Goal: Task Accomplishment & Management: Manage account settings

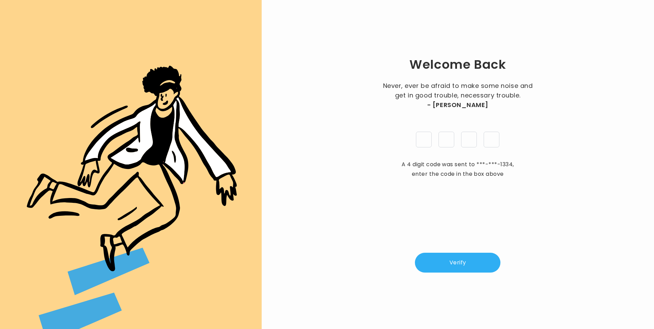
type input "*"
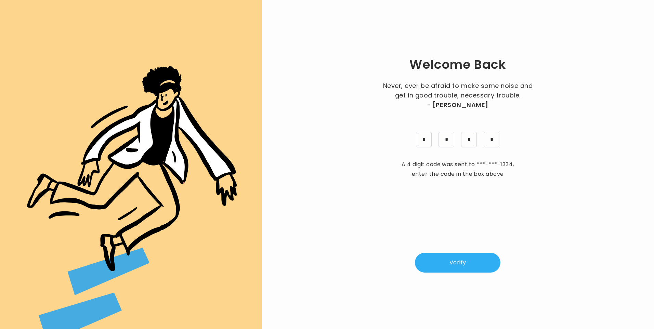
click at [477, 269] on button "Verify" at bounding box center [458, 263] width 86 height 20
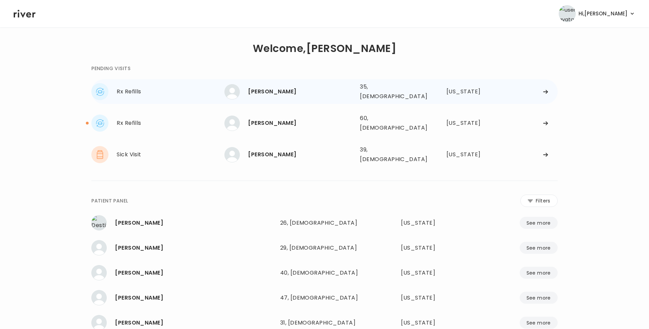
click at [276, 87] on div "[PERSON_NAME]" at bounding box center [301, 92] width 106 height 10
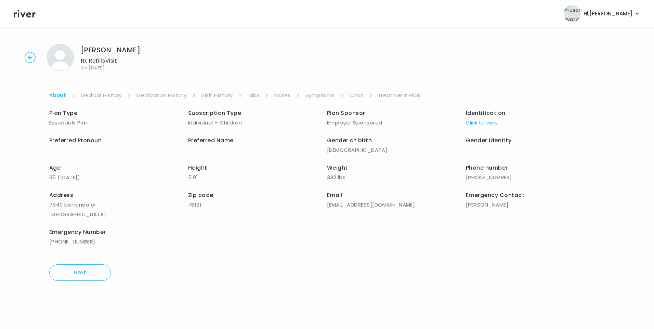
click at [211, 97] on link "Visit History" at bounding box center [216, 96] width 31 height 10
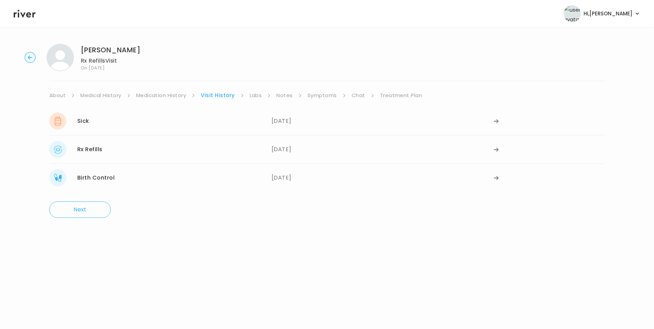
click at [301, 97] on ul "About Medical History Medication History Visit History Labs Notes Symptoms Chat…" at bounding box center [327, 96] width 556 height 10
click at [288, 117] on div "07/27/2025" at bounding box center [383, 121] width 222 height 17
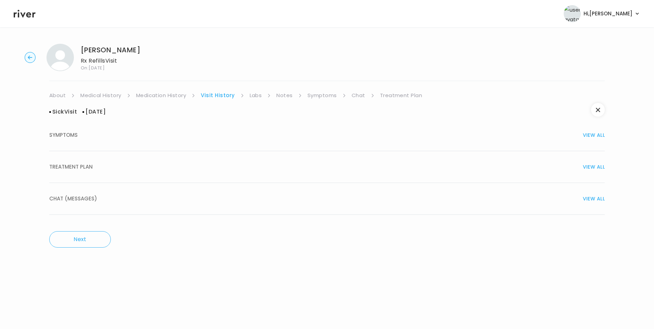
click at [187, 175] on button "TREATMENT PLAN VIEW ALL" at bounding box center [327, 167] width 556 height 32
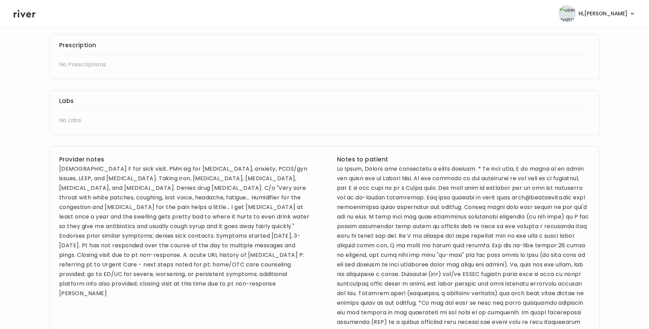
scroll to position [171, 0]
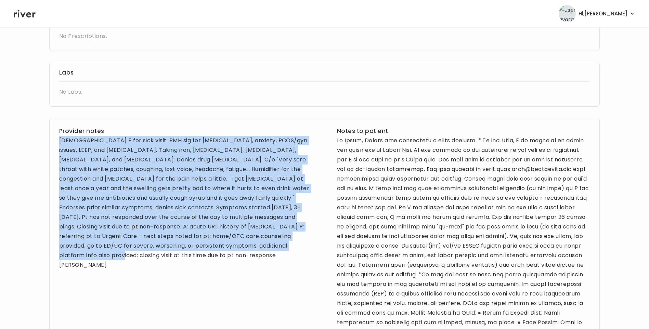
drag, startPoint x: 60, startPoint y: 141, endPoint x: 265, endPoint y: 269, distance: 242.4
drag, startPoint x: 265, startPoint y: 269, endPoint x: 257, endPoint y: 220, distance: 50.3
copy div "35 yo F for sick visit. PMH sig for bipolar disorder, anxiety, PCOS/gyn issues,…"
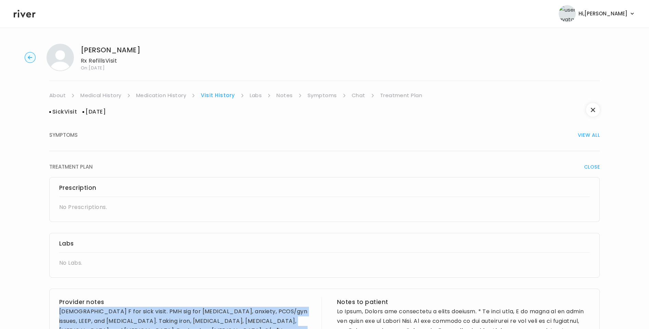
scroll to position [34, 0]
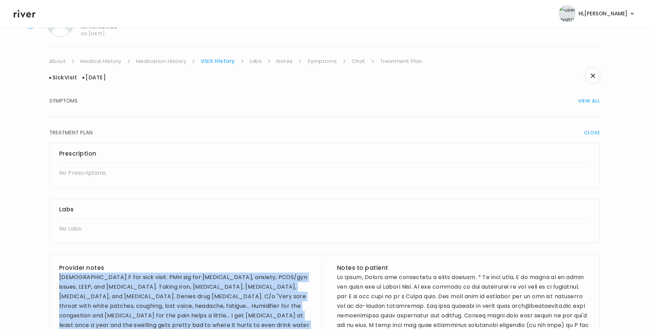
click at [113, 60] on link "Medical History" at bounding box center [100, 61] width 41 height 10
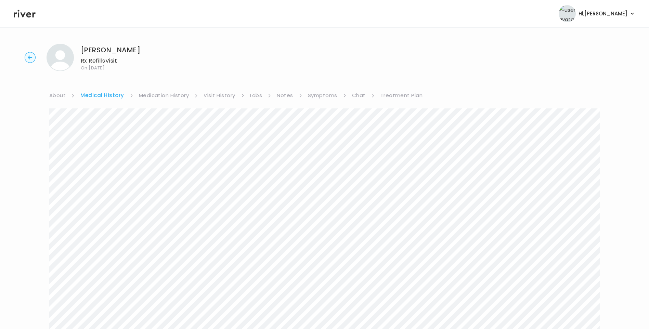
click at [324, 95] on link "Symptoms" at bounding box center [322, 96] width 29 height 10
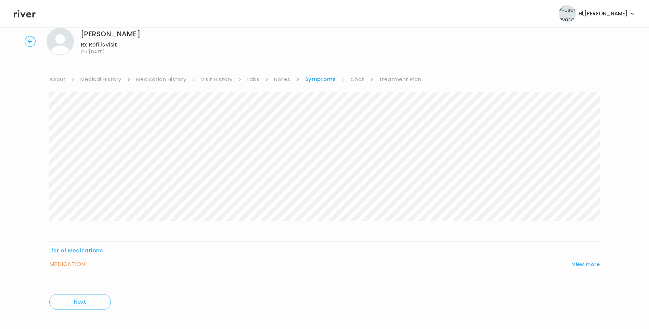
scroll to position [23, 0]
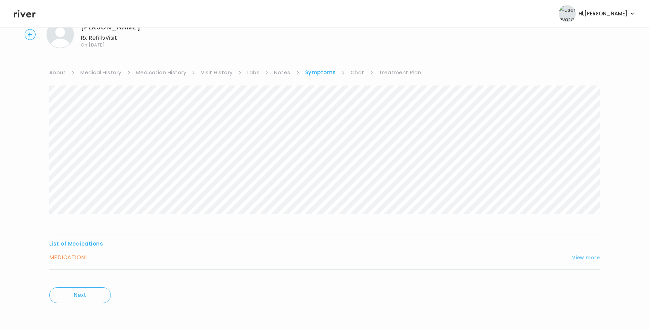
click at [574, 259] on button "View more" at bounding box center [586, 258] width 28 height 8
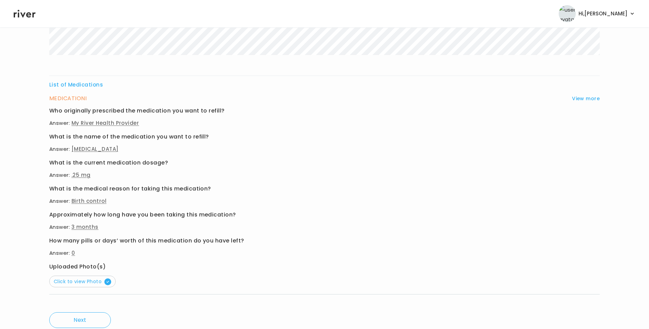
scroll to position [194, 0]
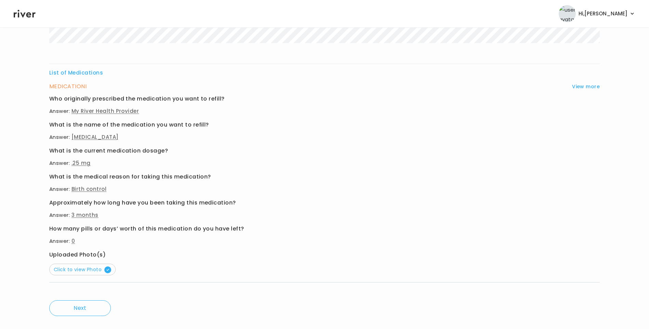
click at [99, 273] on button "Click to view Photo" at bounding box center [82, 270] width 66 height 12
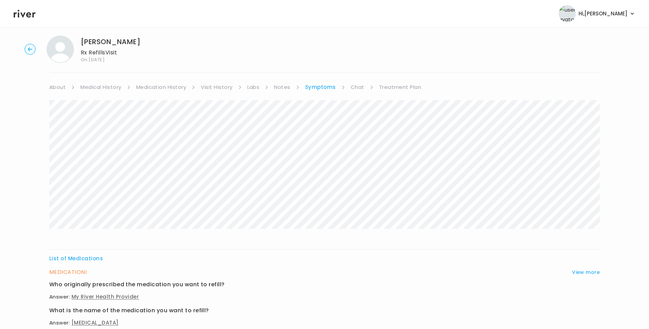
scroll to position [0, 0]
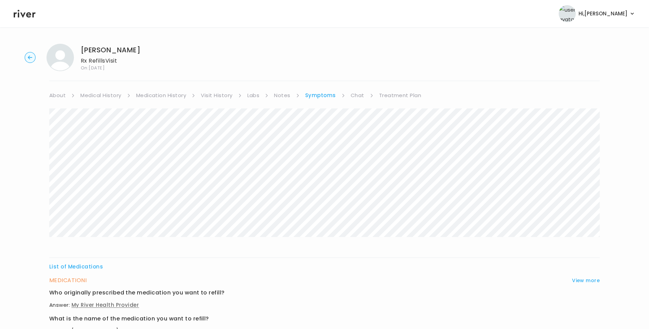
click at [161, 95] on link "Medication History" at bounding box center [161, 96] width 50 height 10
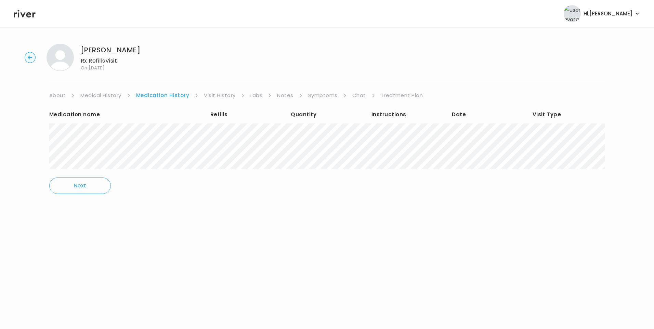
click at [227, 97] on link "Visit History" at bounding box center [219, 96] width 31 height 10
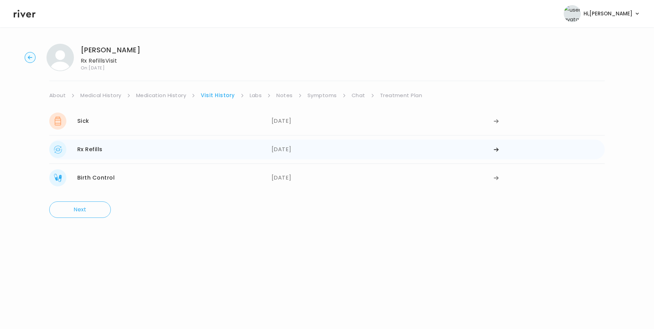
click at [114, 155] on div "Rx Refills 06/27/2025" at bounding box center [160, 149] width 222 height 17
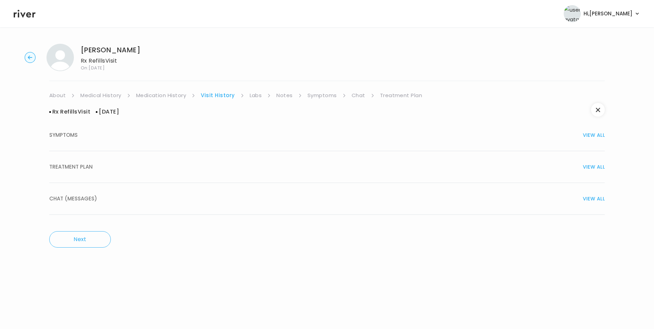
drag, startPoint x: 101, startPoint y: 166, endPoint x: 101, endPoint y: 176, distance: 10.3
click at [101, 167] on div "TREATMENT PLAN VIEW ALL" at bounding box center [327, 167] width 556 height 10
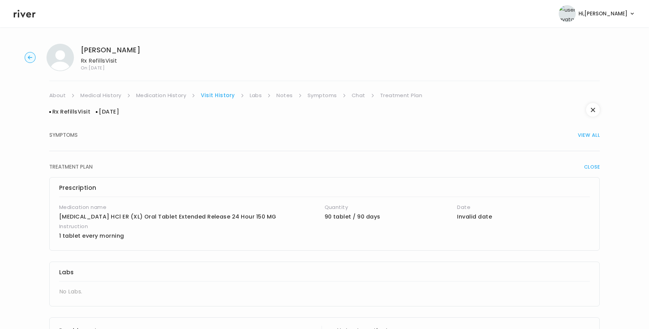
click at [148, 94] on link "Medication History" at bounding box center [161, 96] width 50 height 10
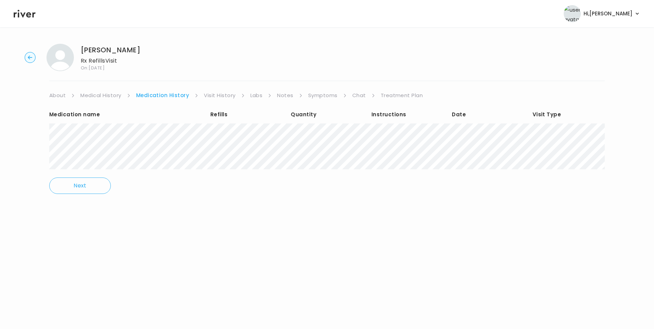
click at [227, 94] on link "Visit History" at bounding box center [219, 96] width 31 height 10
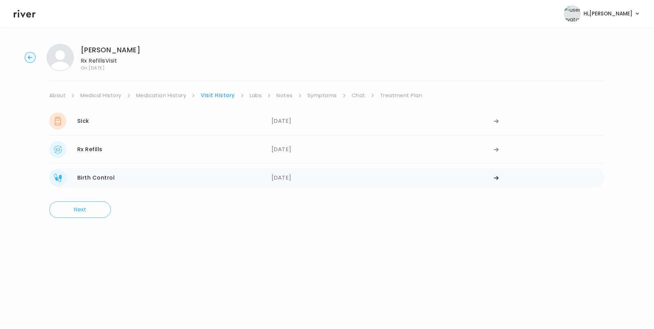
click at [297, 177] on div "06/09/2025" at bounding box center [383, 177] width 222 height 17
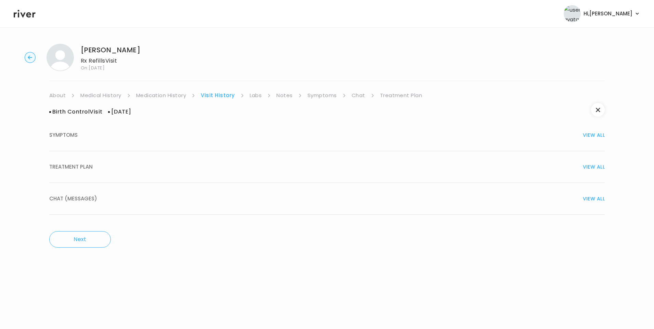
click at [130, 166] on div "TREATMENT PLAN VIEW ALL" at bounding box center [327, 167] width 556 height 10
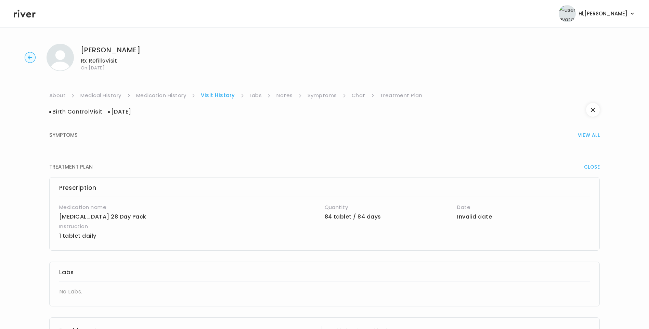
click at [404, 94] on link "Treatment Plan" at bounding box center [401, 96] width 42 height 10
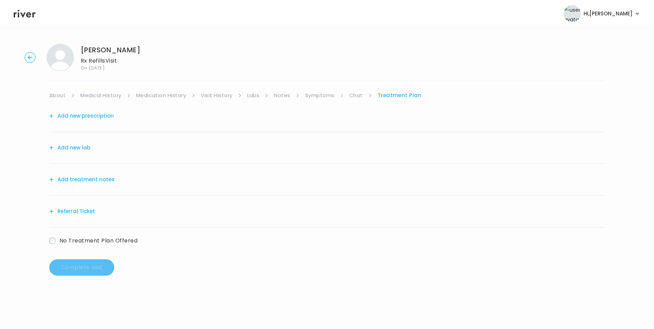
click at [95, 180] on button "Add treatment notes" at bounding box center [81, 180] width 65 height 10
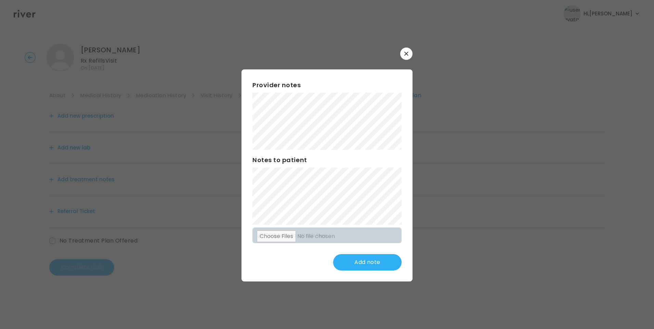
click at [384, 265] on button "Add note" at bounding box center [367, 262] width 68 height 16
click at [362, 257] on button "Update note" at bounding box center [367, 262] width 68 height 16
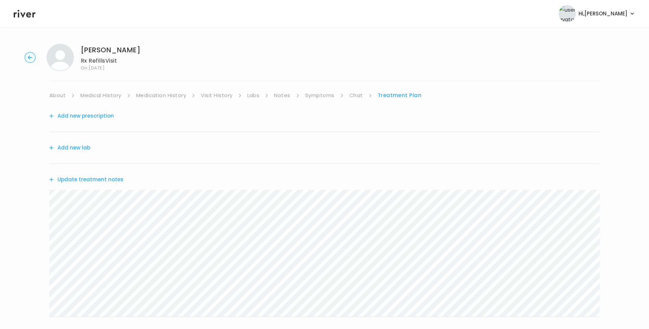
click at [52, 99] on link "About" at bounding box center [57, 96] width 16 height 10
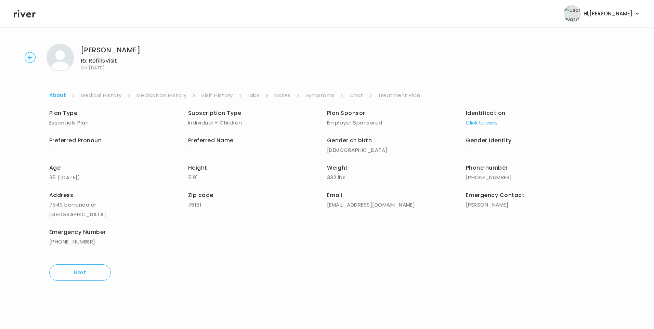
click at [117, 96] on link "Medical History" at bounding box center [101, 96] width 41 height 10
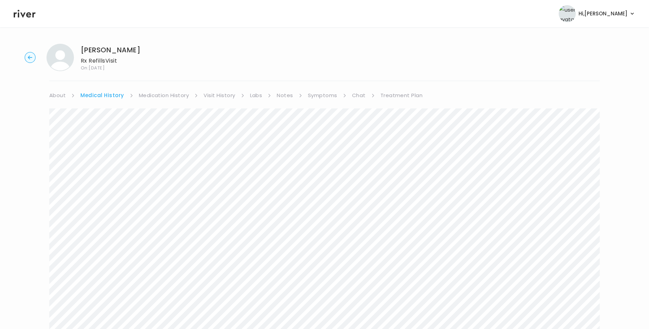
click at [382, 95] on link "Treatment Plan" at bounding box center [402, 96] width 42 height 10
click at [119, 180] on button "Update treatment notes" at bounding box center [86, 180] width 74 height 10
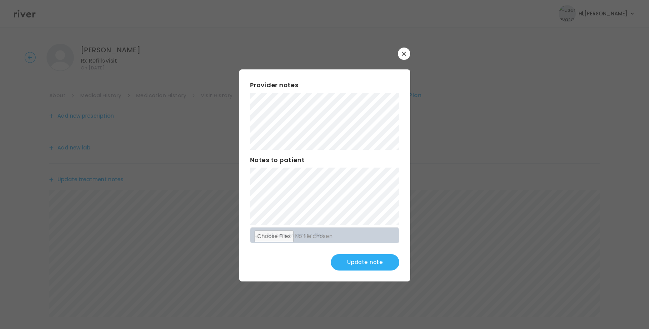
click at [357, 262] on button "Update note" at bounding box center [365, 262] width 68 height 16
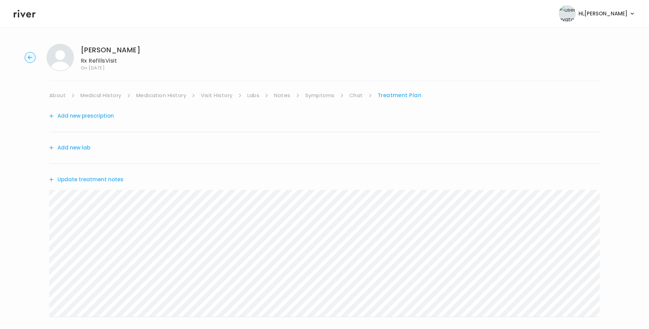
click at [208, 95] on link "Visit History" at bounding box center [216, 96] width 31 height 10
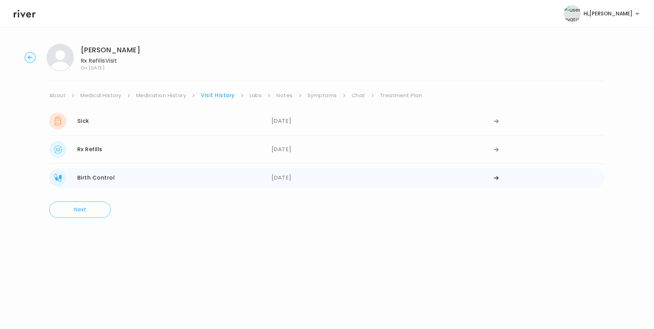
click at [286, 176] on div "06/09/2025" at bounding box center [383, 177] width 222 height 17
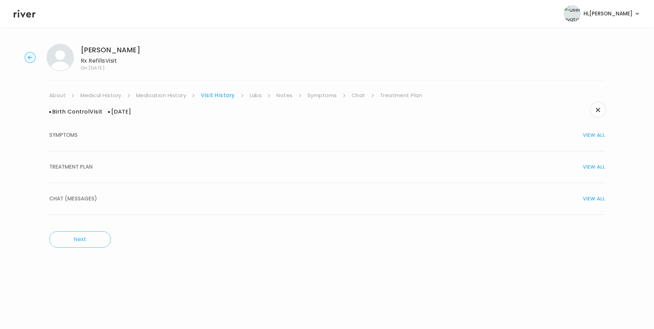
click at [204, 162] on div "TREATMENT PLAN VIEW ALL" at bounding box center [327, 167] width 556 height 10
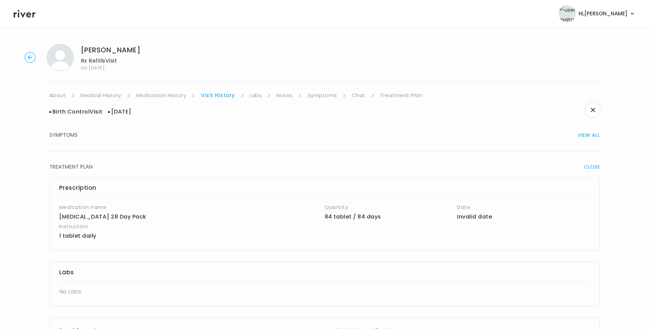
drag, startPoint x: 390, startPoint y: 91, endPoint x: 398, endPoint y: 97, distance: 9.8
click at [390, 91] on link "Treatment Plan" at bounding box center [401, 96] width 42 height 10
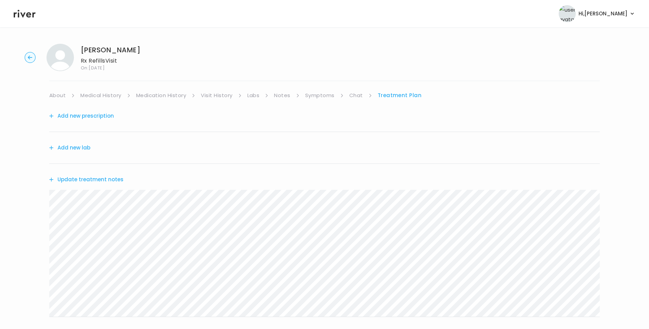
click at [89, 177] on button "Update treatment notes" at bounding box center [86, 180] width 74 height 10
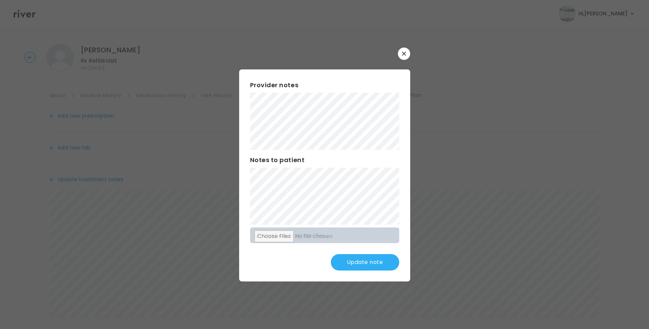
click at [361, 259] on button "Update note" at bounding box center [365, 262] width 68 height 16
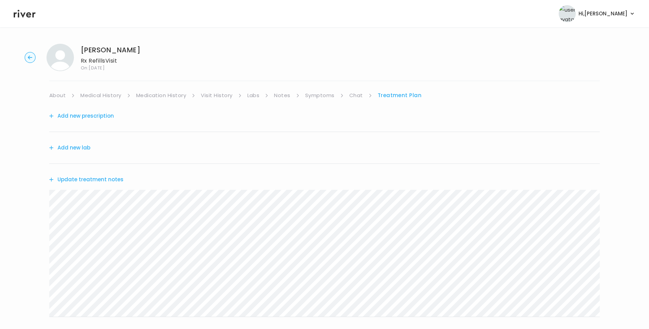
click at [107, 183] on button "Update treatment notes" at bounding box center [86, 180] width 74 height 10
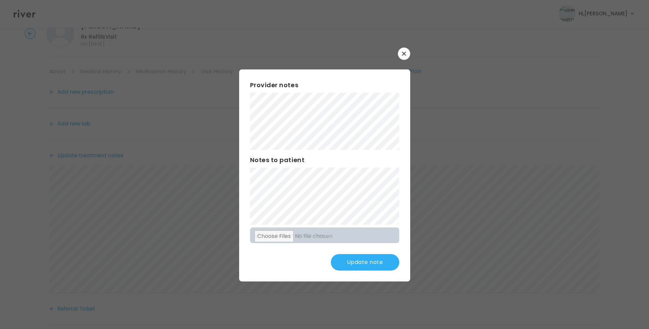
scroll to position [85, 0]
drag, startPoint x: 370, startPoint y: 263, endPoint x: 354, endPoint y: 258, distance: 16.3
click at [370, 264] on button "Update note" at bounding box center [365, 262] width 68 height 16
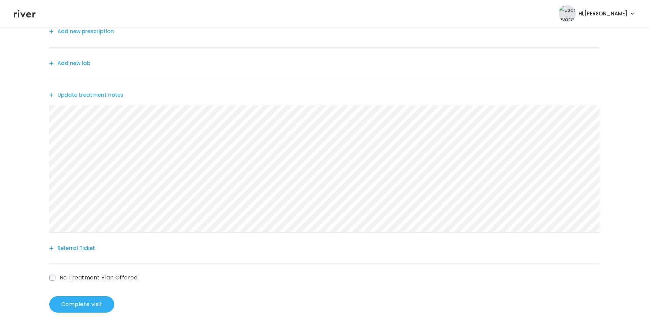
click at [106, 97] on button "Update treatment notes" at bounding box center [86, 95] width 74 height 10
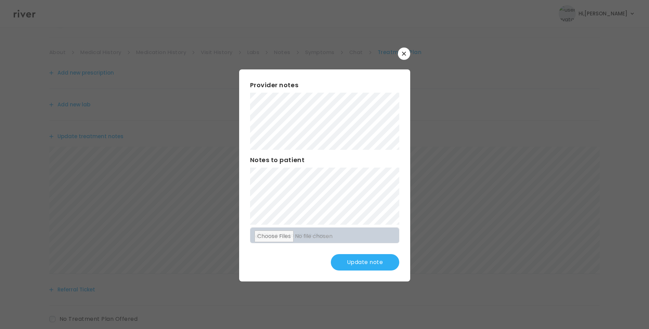
scroll to position [0, 0]
click at [365, 263] on button "Update note" at bounding box center [365, 262] width 68 height 16
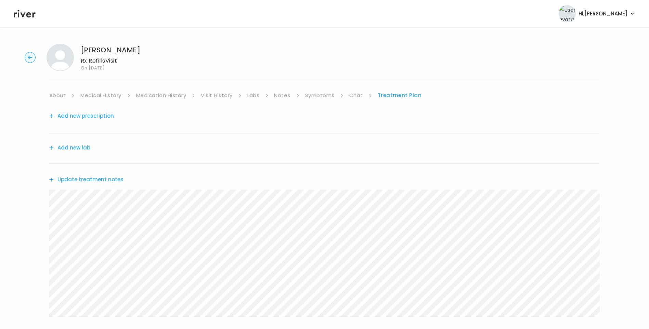
click at [99, 112] on button "Add new prescription" at bounding box center [81, 116] width 65 height 10
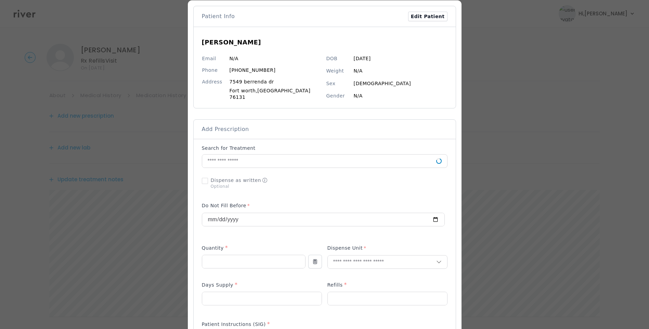
scroll to position [137, 0]
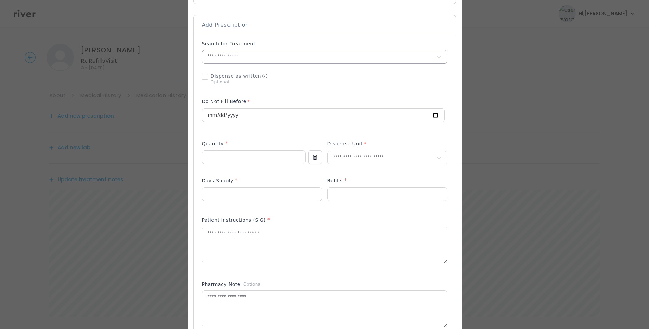
click at [231, 50] on input "text" at bounding box center [319, 56] width 234 height 13
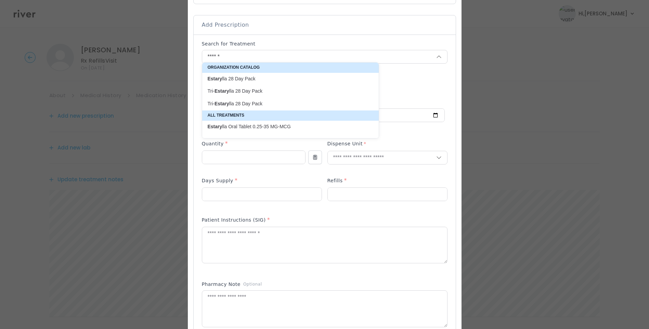
click at [245, 81] on p "Estary lla 28 Day Pack" at bounding box center [286, 79] width 157 height 7
type input "**********"
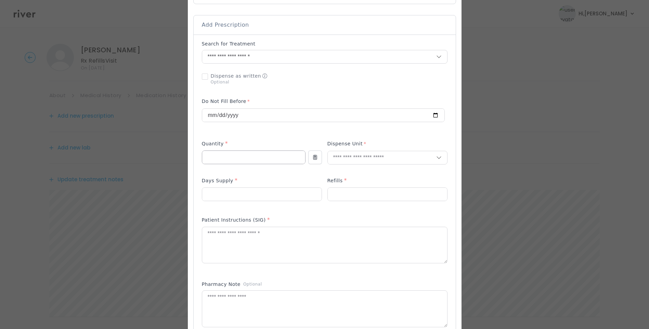
drag, startPoint x: 231, startPoint y: 150, endPoint x: 234, endPoint y: 150, distance: 3.4
click at [232, 151] on input "number" at bounding box center [253, 157] width 103 height 13
type input "*"
click at [339, 159] on input "text" at bounding box center [382, 157] width 109 height 13
type input "****"
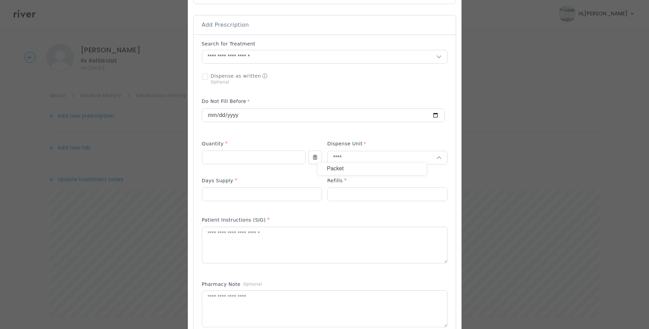
click at [347, 167] on p "Packet" at bounding box center [372, 169] width 90 height 10
click at [242, 191] on input "number" at bounding box center [261, 194] width 119 height 13
type input "**"
type input "*"
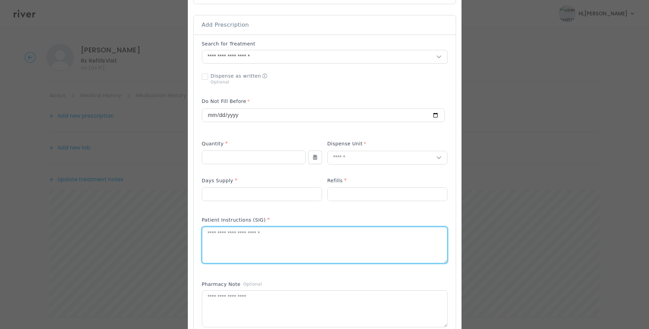
click at [244, 240] on textarea at bounding box center [324, 245] width 245 height 36
type textarea "**********"
click at [245, 309] on textarea at bounding box center [324, 309] width 245 height 36
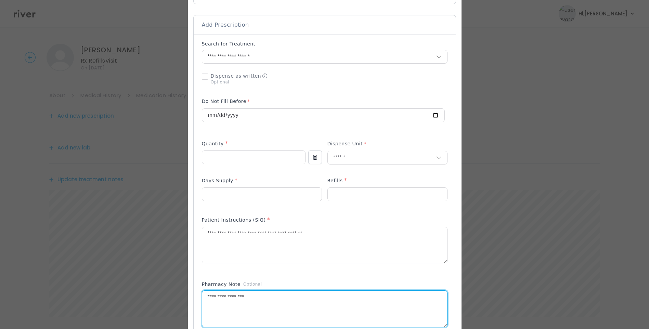
type textarea "**********"
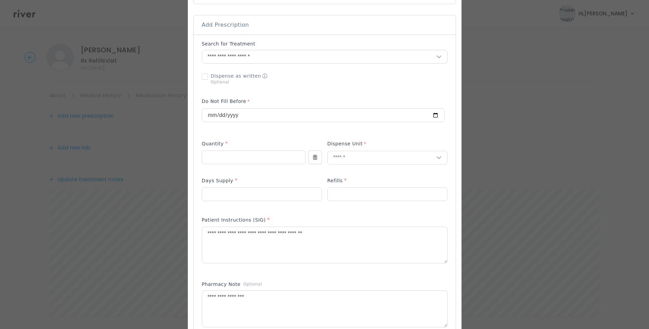
click at [312, 70] on div "Dispense as written Optional" at bounding box center [262, 79] width 120 height 18
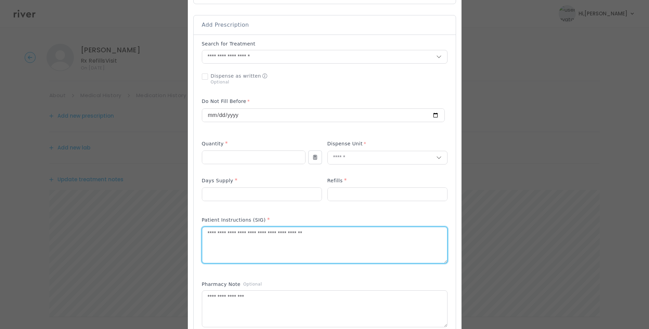
click at [349, 233] on textarea "**********" at bounding box center [324, 245] width 245 height 36
click at [276, 295] on textarea "**********" at bounding box center [324, 309] width 245 height 36
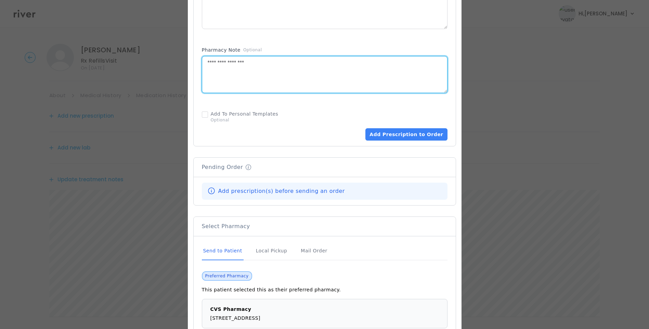
scroll to position [377, 0]
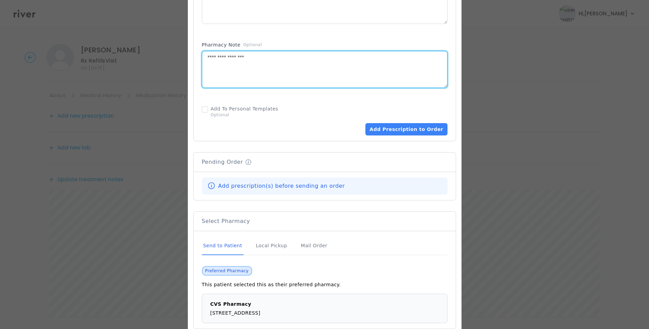
click at [235, 245] on div "Send to Patient" at bounding box center [223, 246] width 42 height 18
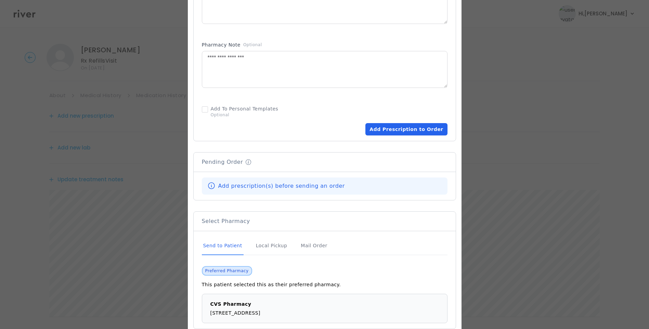
click at [390, 125] on button "Add Prescription to Order" at bounding box center [407, 129] width 82 height 12
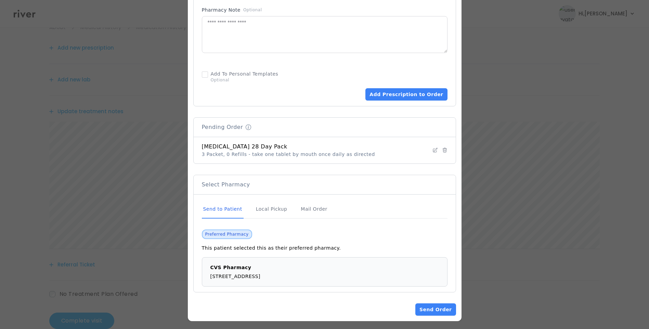
scroll to position [68, 0]
click at [429, 305] on button "Send Order" at bounding box center [436, 310] width 40 height 12
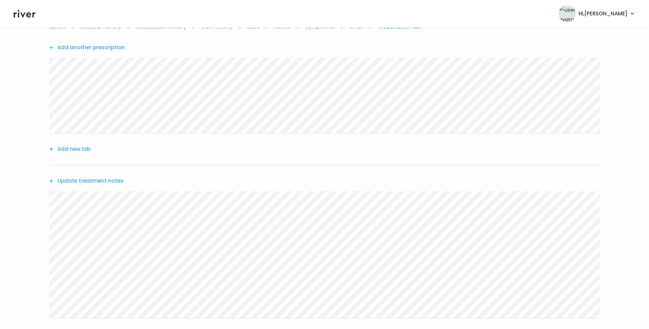
click at [118, 182] on button "Update treatment notes" at bounding box center [86, 181] width 74 height 10
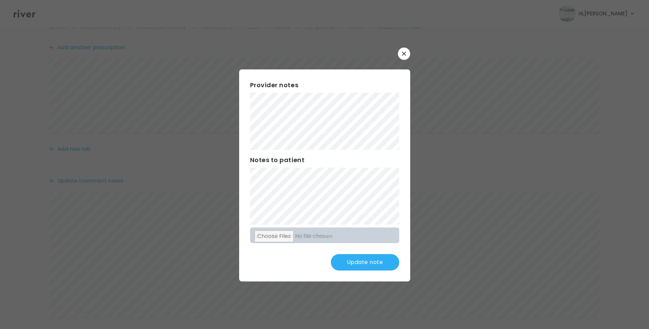
click at [375, 264] on button "Update note" at bounding box center [365, 262] width 68 height 16
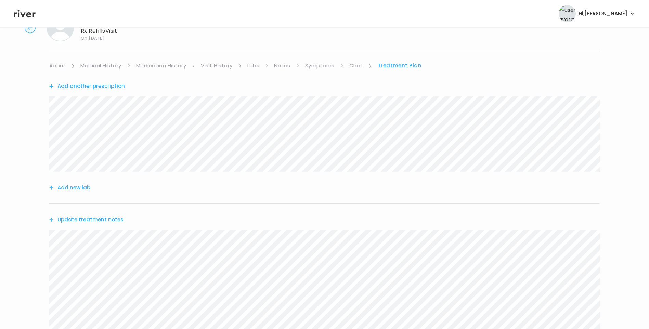
scroll to position [0, 0]
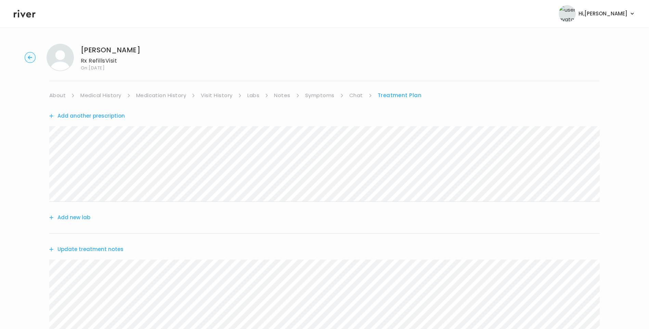
click at [328, 98] on link "Symptoms" at bounding box center [319, 96] width 29 height 10
click at [581, 277] on button "View more" at bounding box center [586, 281] width 28 height 8
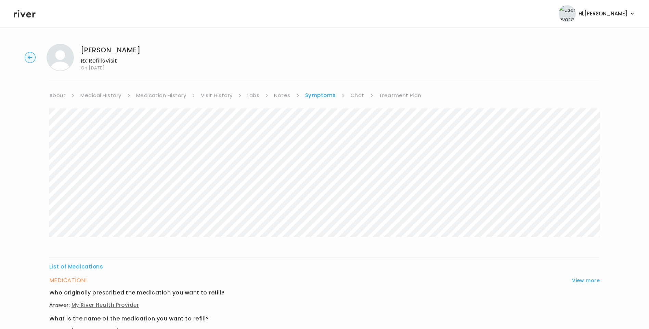
click at [398, 94] on link "Treatment Plan" at bounding box center [400, 96] width 42 height 10
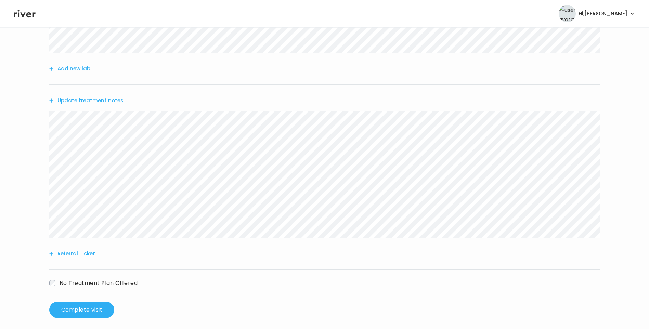
scroll to position [154, 0]
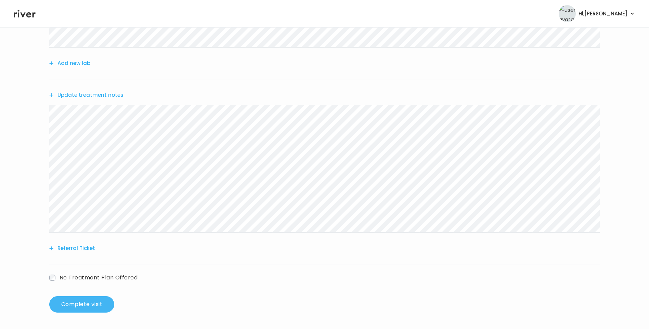
click at [100, 302] on button "Complete visit" at bounding box center [81, 304] width 65 height 16
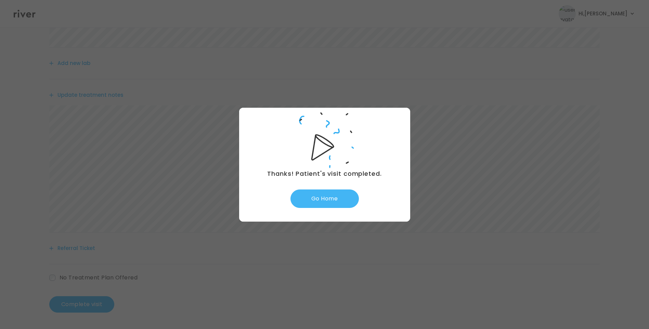
click at [314, 198] on button "Go Home" at bounding box center [325, 199] width 68 height 18
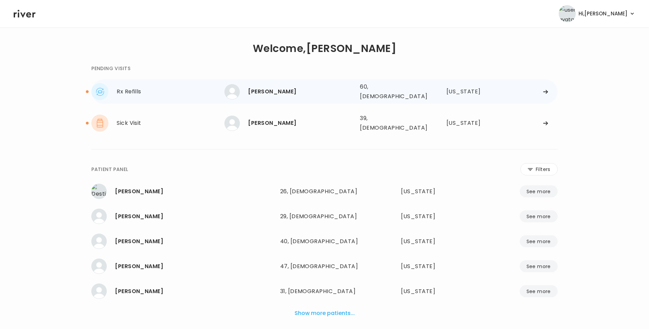
click at [274, 92] on div "[PERSON_NAME]" at bounding box center [301, 92] width 106 height 10
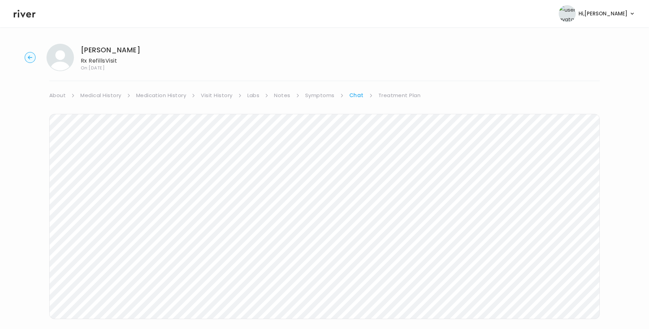
scroll to position [51, 0]
click at [397, 47] on link "Treatment Plan" at bounding box center [400, 45] width 42 height 10
drag, startPoint x: 107, startPoint y: 176, endPoint x: 112, endPoint y: 178, distance: 5.2
click at [112, 178] on button "Update treatment notes" at bounding box center [86, 180] width 74 height 10
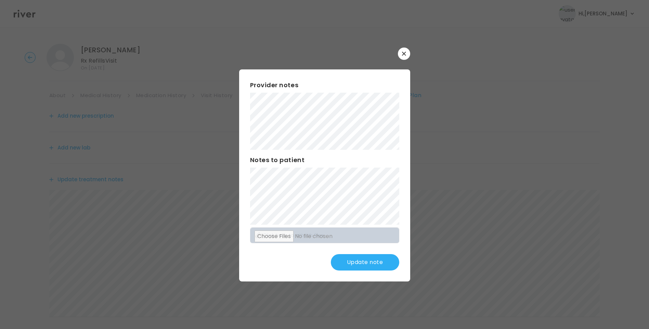
click at [370, 258] on button "Update note" at bounding box center [365, 262] width 68 height 16
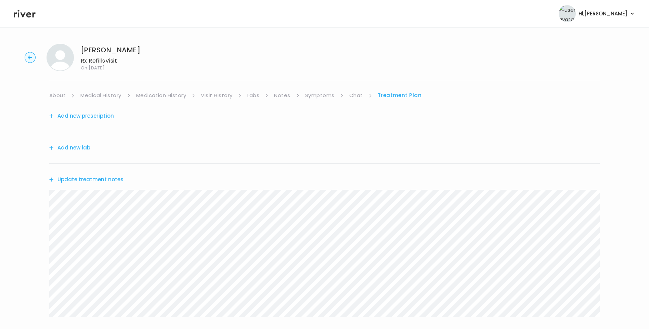
click at [358, 98] on link "Chat" at bounding box center [356, 96] width 14 height 10
click at [27, 16] on icon at bounding box center [25, 14] width 22 height 10
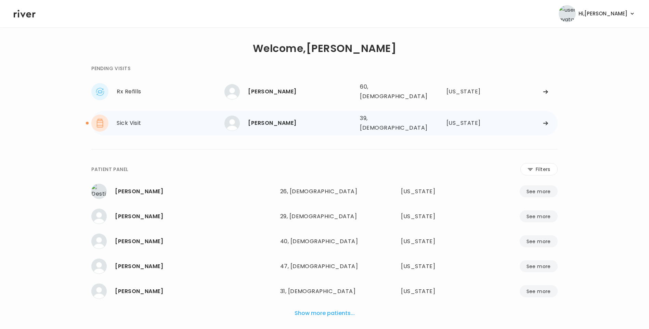
click at [286, 123] on div "Sophia Delgado 39, Female See more" at bounding box center [290, 123] width 130 height 15
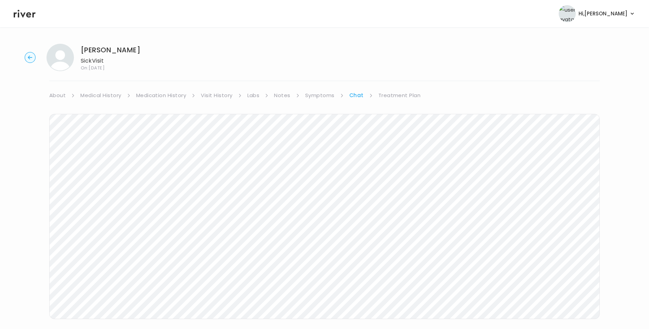
drag, startPoint x: 82, startPoint y: 50, endPoint x: 151, endPoint y: 51, distance: 69.5
click at [151, 51] on div "Sophia Delgado Sick Visit On: 20 Sep 2025" at bounding box center [324, 57] width 627 height 27
copy h1 "[PERSON_NAME]"
click at [19, 14] on icon at bounding box center [25, 14] width 22 height 8
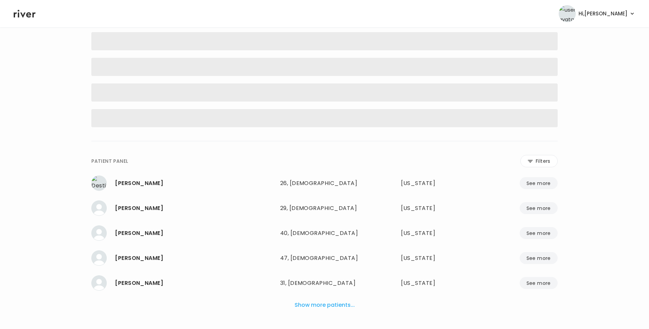
click at [26, 15] on icon at bounding box center [25, 14] width 22 height 8
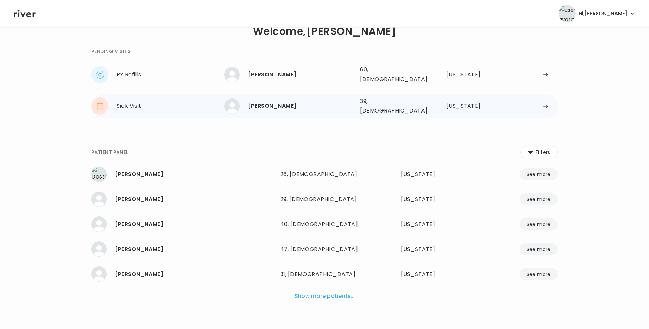
click at [280, 101] on div "[PERSON_NAME]" at bounding box center [301, 106] width 106 height 10
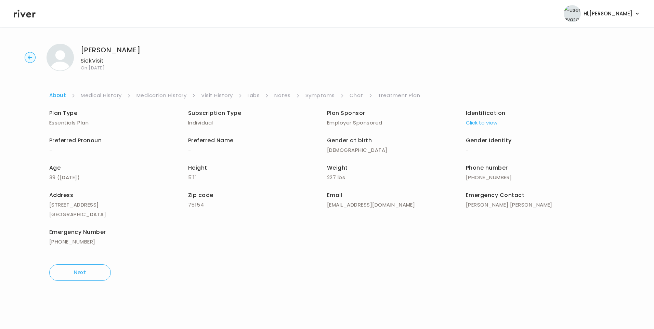
click at [360, 96] on link "Chat" at bounding box center [357, 96] width 14 height 10
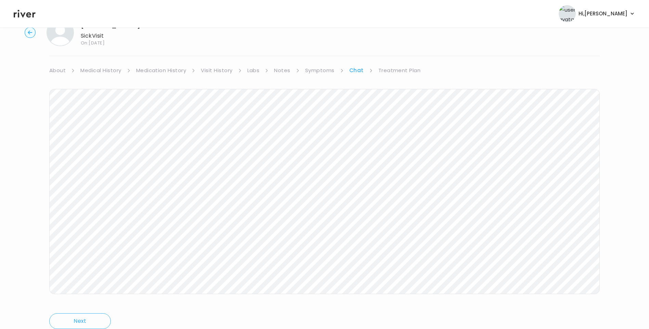
scroll to position [32, 0]
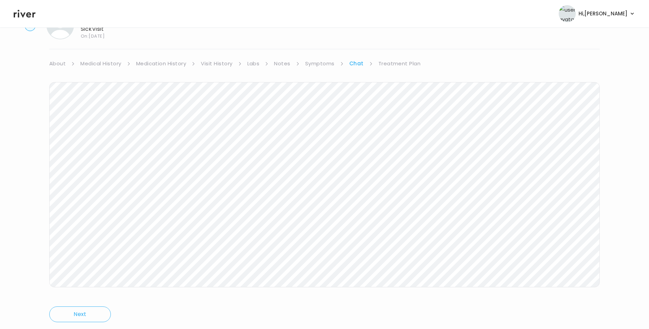
click at [18, 16] on icon at bounding box center [25, 14] width 22 height 8
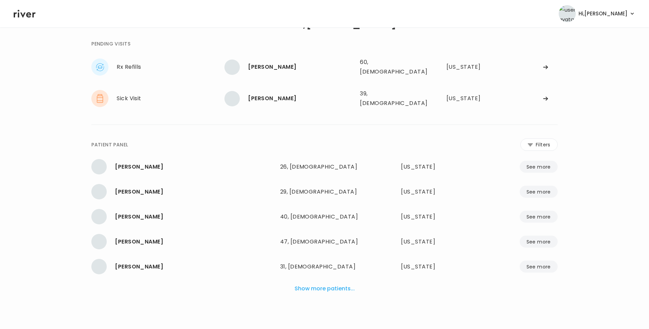
scroll to position [17, 0]
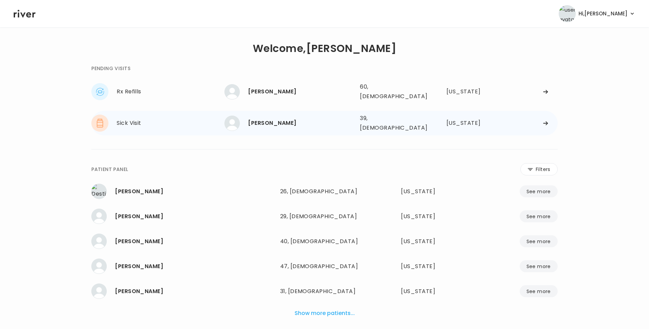
click at [274, 123] on div "Sophia Delgado 39, Female See more" at bounding box center [290, 123] width 130 height 15
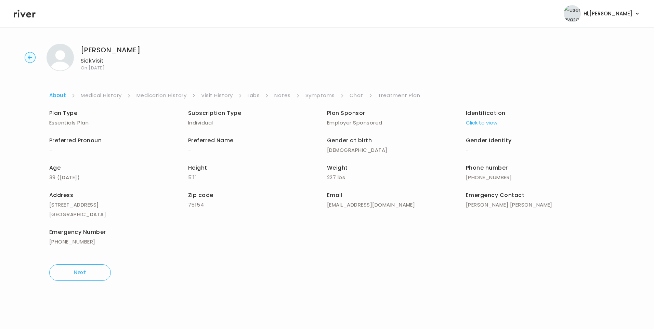
click at [355, 93] on link "Chat" at bounding box center [357, 96] width 14 height 10
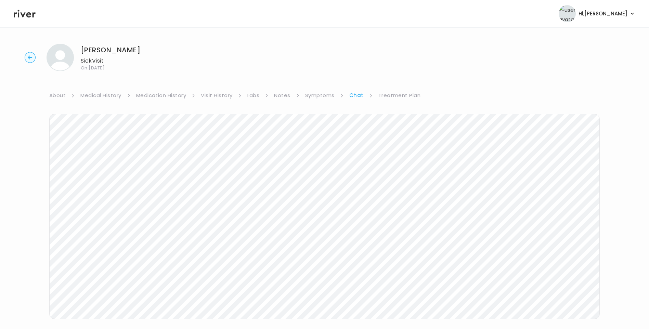
scroll to position [18, 0]
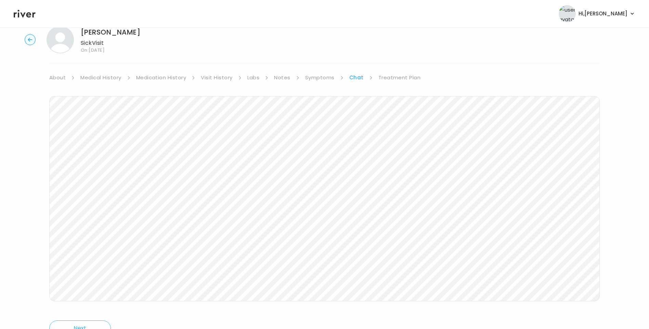
click at [29, 13] on icon at bounding box center [25, 14] width 22 height 10
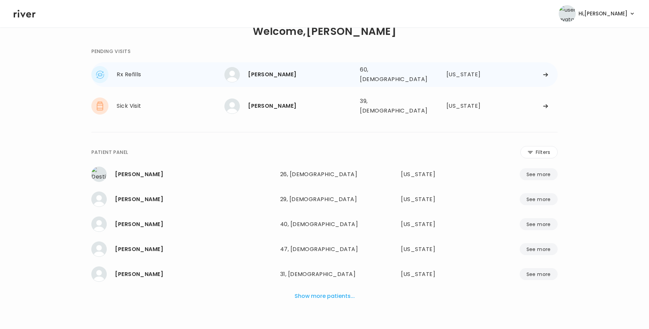
click at [274, 74] on div "[PERSON_NAME]" at bounding box center [301, 75] width 106 height 10
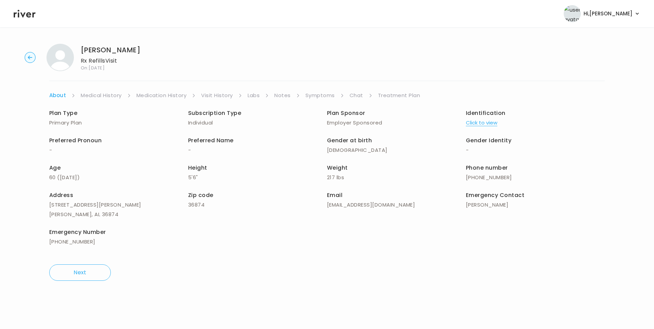
click at [356, 93] on link "Chat" at bounding box center [357, 96] width 14 height 10
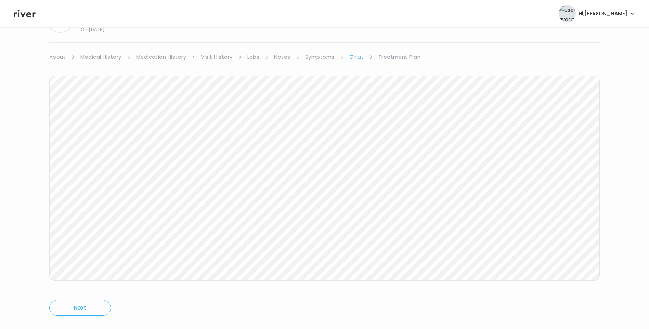
scroll to position [51, 0]
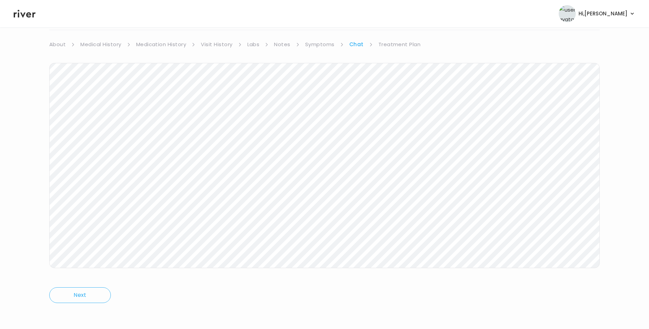
click at [29, 18] on icon at bounding box center [25, 14] width 22 height 10
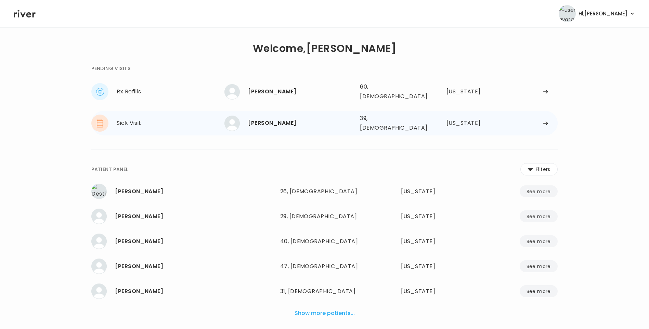
click at [279, 119] on div "[PERSON_NAME]" at bounding box center [301, 123] width 106 height 10
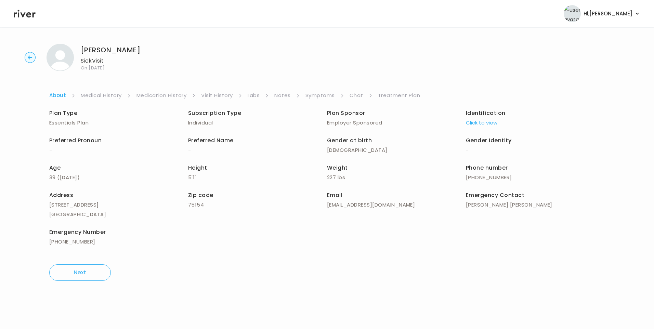
click at [357, 96] on link "Chat" at bounding box center [357, 96] width 14 height 10
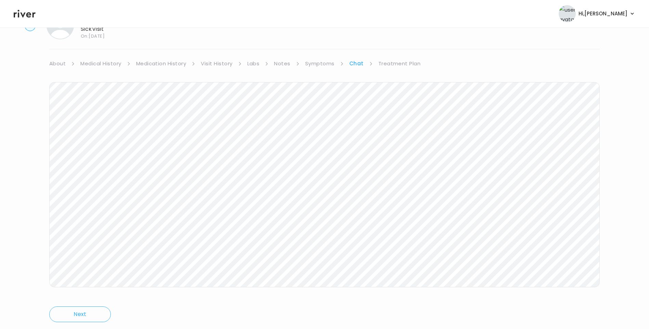
scroll to position [51, 0]
click at [28, 19] on header "Hi, Lisa Profile Logout" at bounding box center [324, 13] width 649 height 27
click at [24, 15] on icon at bounding box center [25, 14] width 22 height 8
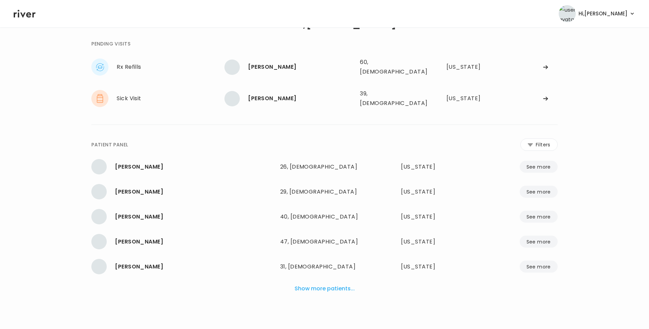
scroll to position [17, 0]
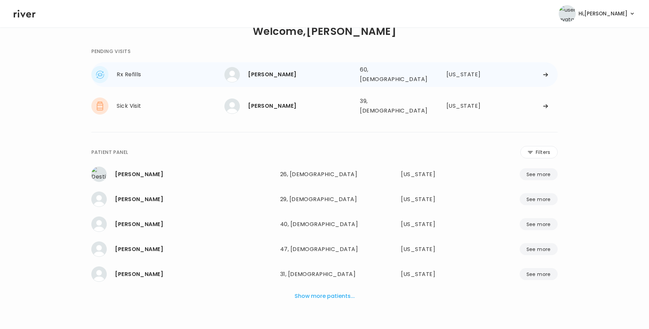
click at [269, 76] on div "[PERSON_NAME]" at bounding box center [301, 75] width 106 height 10
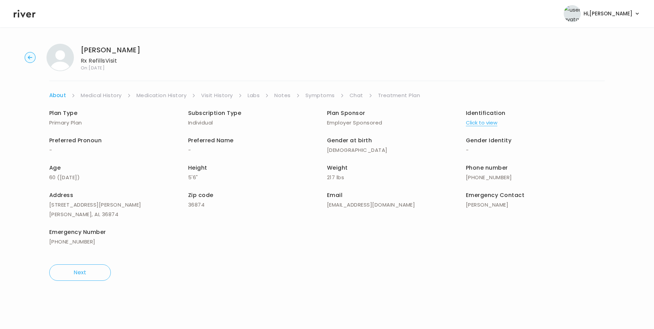
drag, startPoint x: 359, startPoint y: 92, endPoint x: 364, endPoint y: 98, distance: 7.5
click at [360, 93] on link "Chat" at bounding box center [357, 96] width 14 height 10
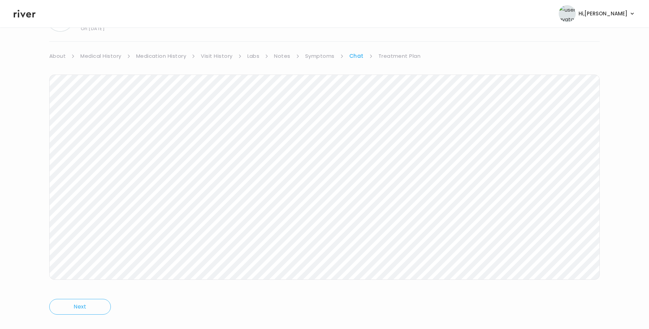
scroll to position [51, 0]
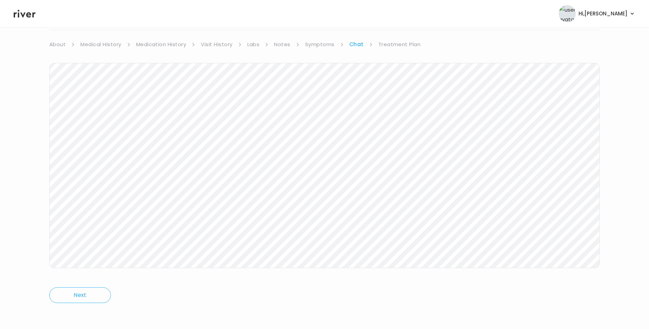
click at [382, 46] on link "Treatment Plan" at bounding box center [400, 45] width 42 height 10
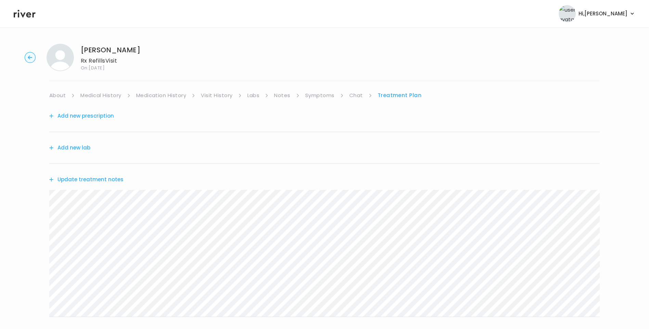
click at [114, 176] on button "Update treatment notes" at bounding box center [86, 180] width 74 height 10
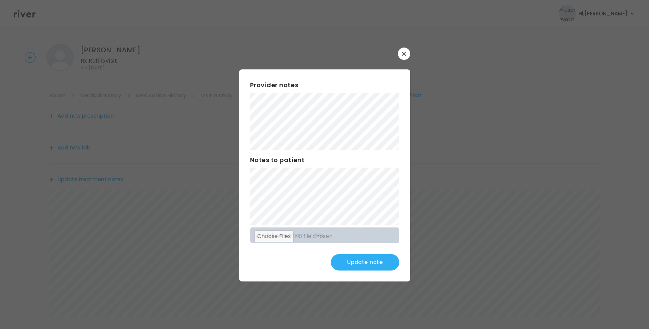
click at [364, 262] on button "Update note" at bounding box center [365, 262] width 68 height 16
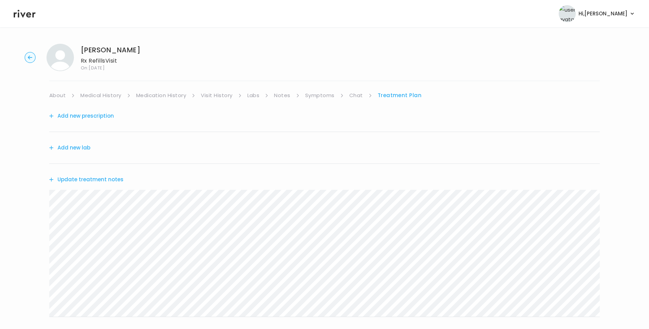
click at [25, 16] on icon at bounding box center [25, 14] width 22 height 10
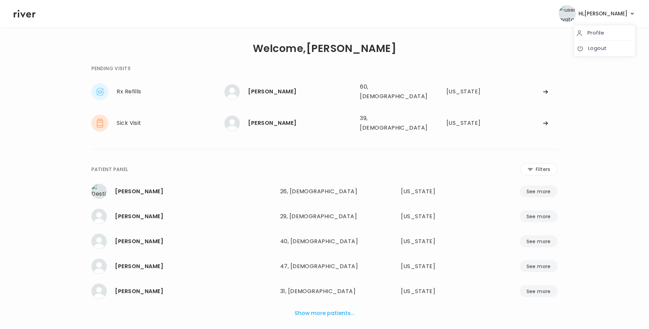
click at [619, 11] on span "Hi, [PERSON_NAME]" at bounding box center [603, 14] width 49 height 10
click at [610, 46] on link "Logout" at bounding box center [604, 48] width 55 height 10
